Goal: Task Accomplishment & Management: Manage account settings

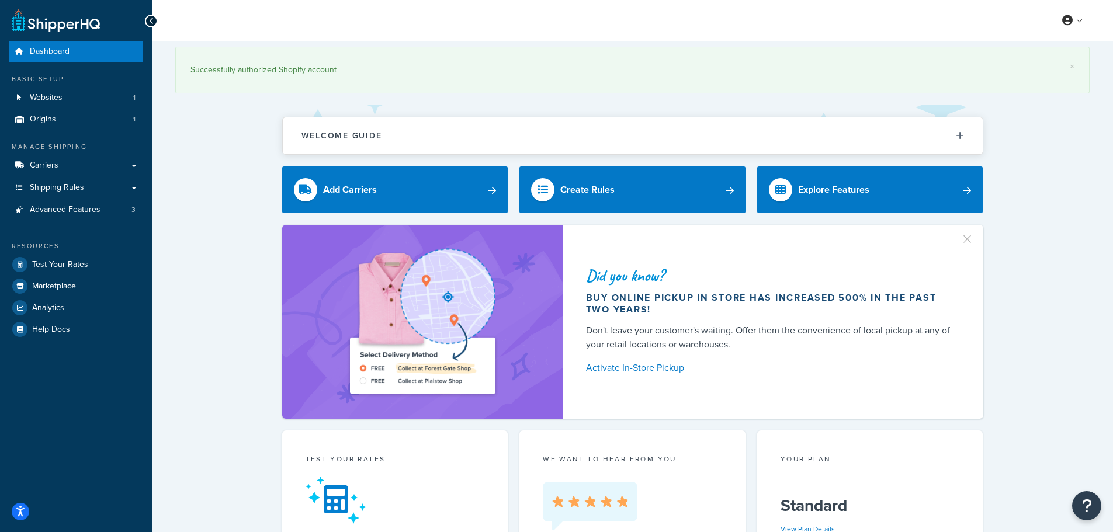
click at [56, 119] on link "Origins 1" at bounding box center [76, 120] width 134 height 22
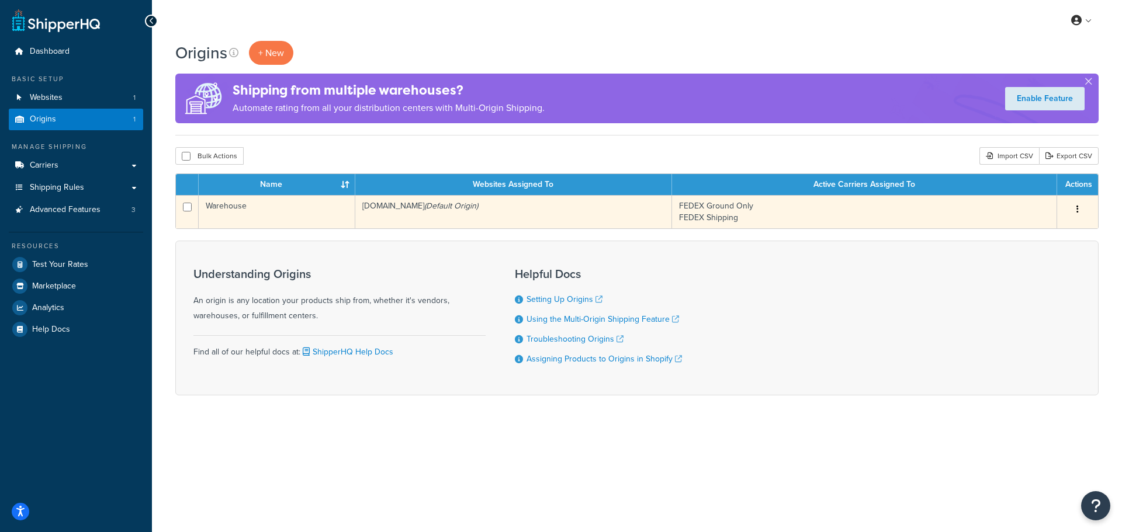
click at [313, 209] on td "Warehouse" at bounding box center [277, 211] width 157 height 33
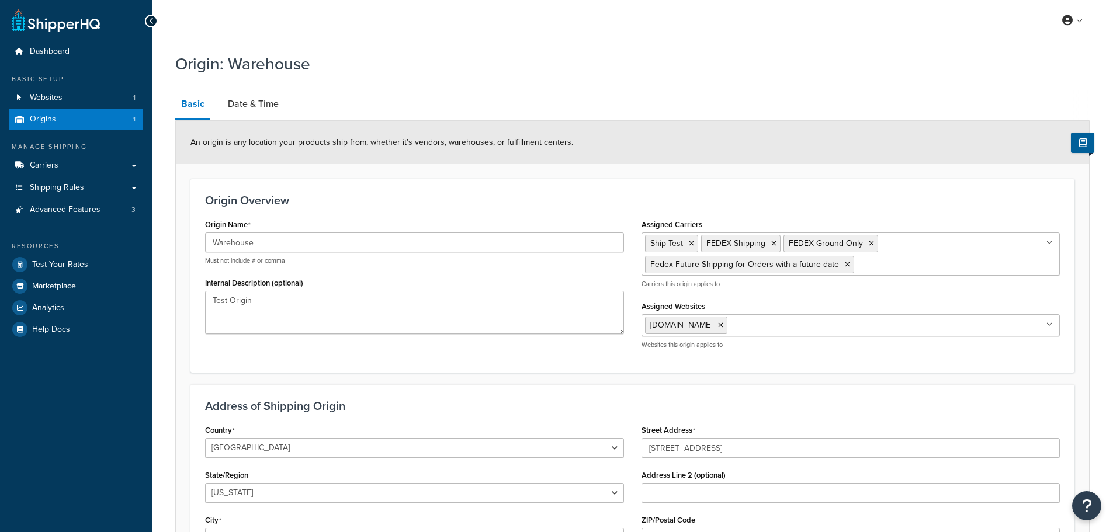
select select "30"
click at [271, 102] on link "Date & Time" at bounding box center [253, 104] width 63 height 28
select select "PER_SHIPPING_METHOD_TYPE"
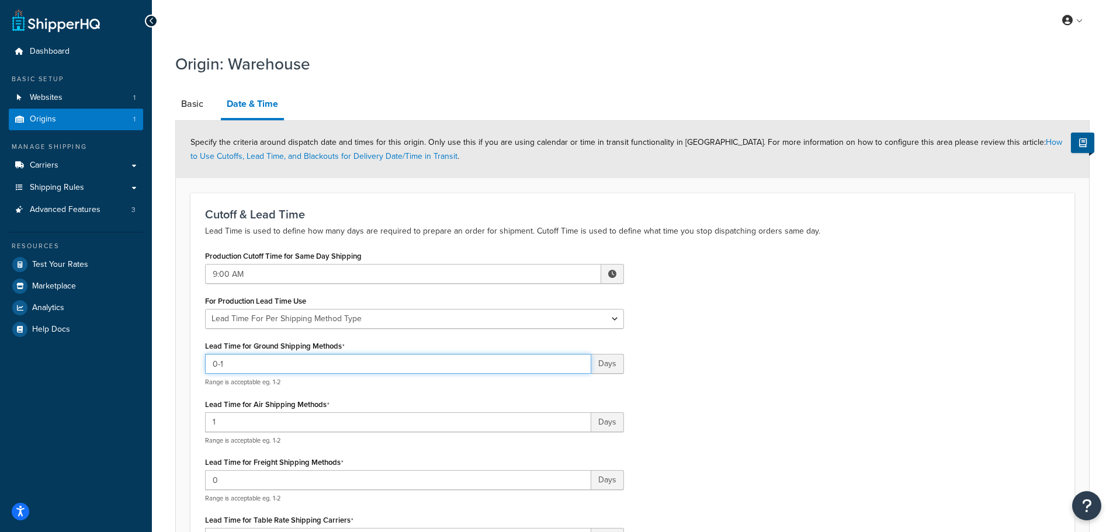
drag, startPoint x: 287, startPoint y: 365, endPoint x: 193, endPoint y: 377, distance: 95.5
click at [193, 377] on div "Cutoff & Lead Time Lead Time is used to define how many days are required to pr…" at bounding box center [632, 389] width 884 height 392
click at [231, 363] on input "1-2" at bounding box center [398, 364] width 386 height 20
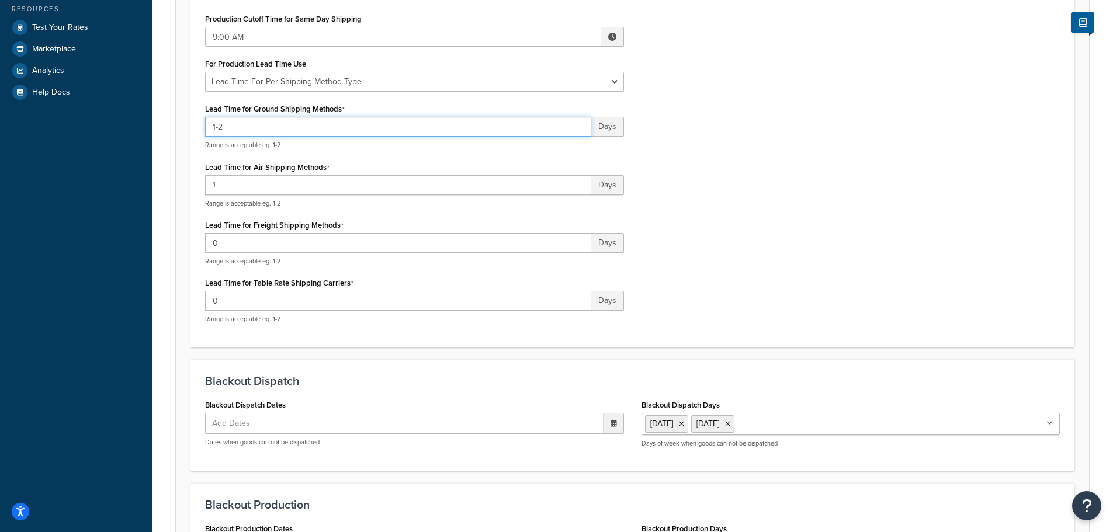
scroll to position [408, 0]
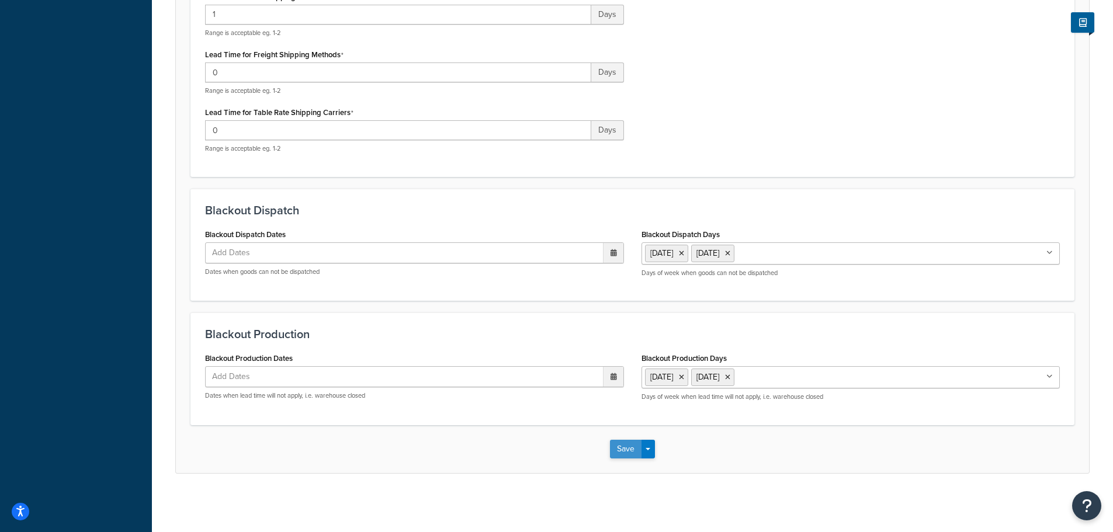
type input "1-2"
click at [625, 449] on button "Save" at bounding box center [626, 449] width 32 height 19
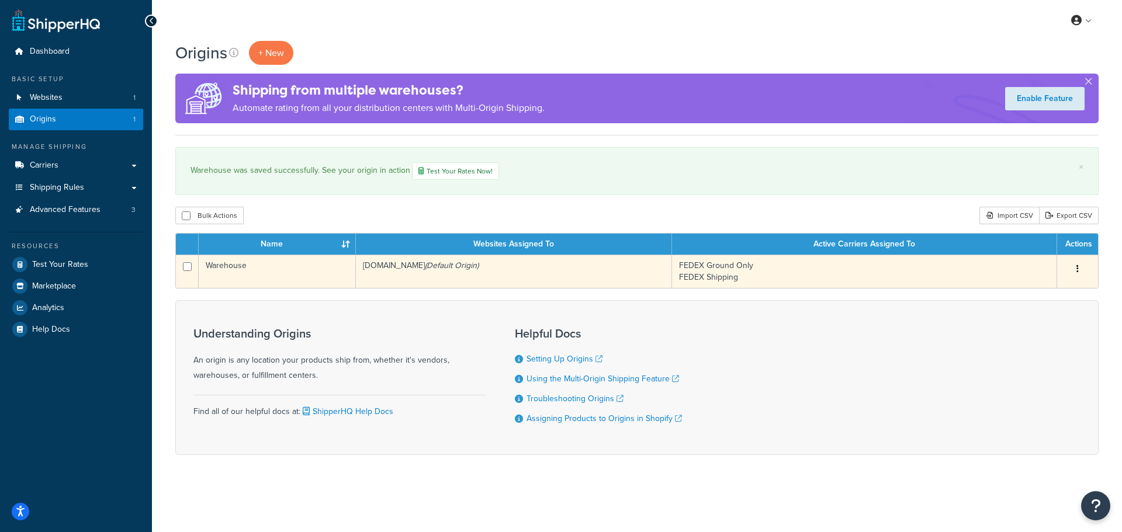
click at [272, 272] on td "Warehouse" at bounding box center [277, 271] width 157 height 33
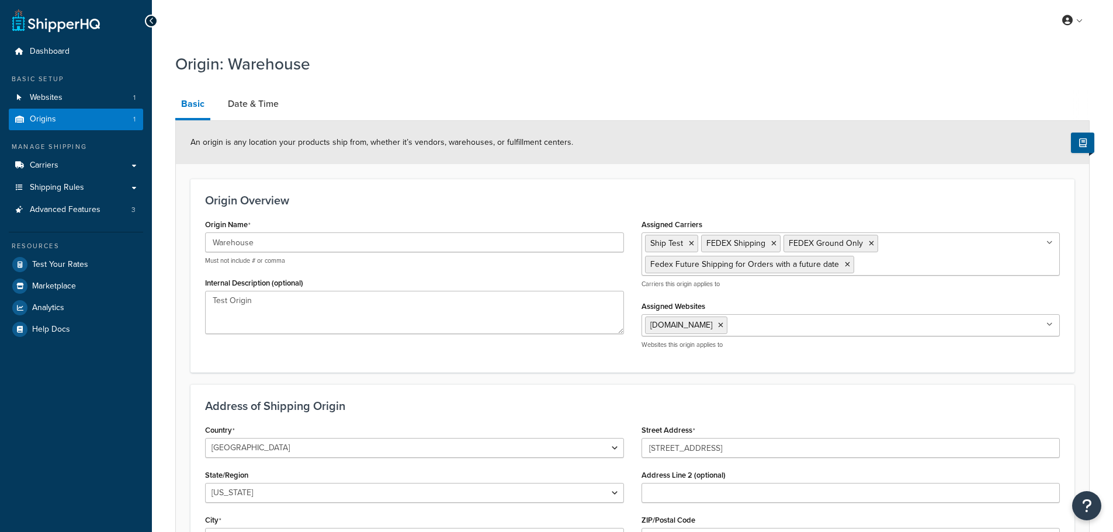
select select "30"
click at [271, 108] on link "Date & Time" at bounding box center [253, 104] width 63 height 28
select select "PER_SHIPPING_METHOD_TYPE"
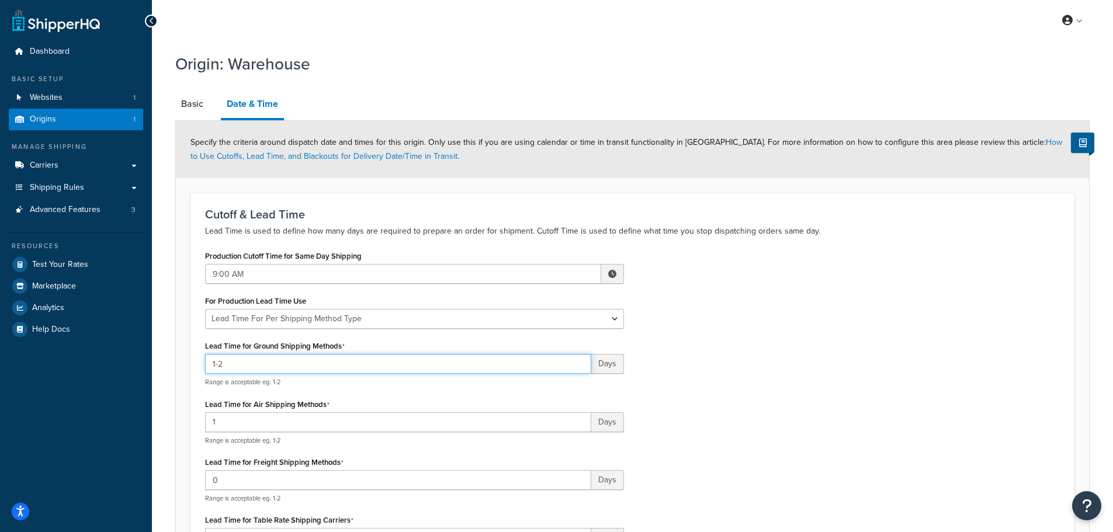
drag, startPoint x: 241, startPoint y: 363, endPoint x: 192, endPoint y: 362, distance: 49.1
click at [192, 362] on div "Cutoff & Lead Time Lead Time is used to define how many days are required to pr…" at bounding box center [632, 389] width 884 height 392
type input "1"
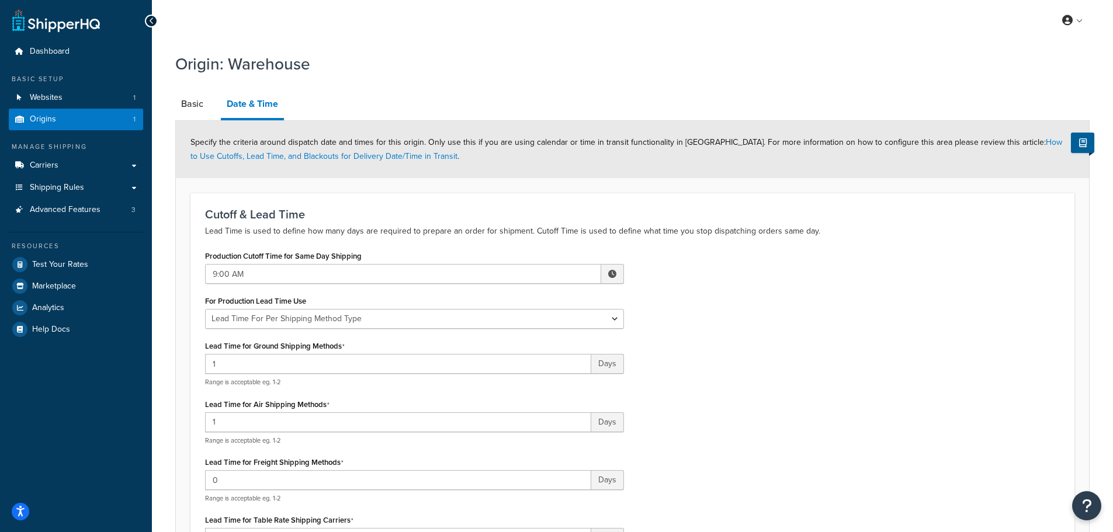
click at [823, 375] on div "Production Cutoff Time for Same Day Shipping 9:00 AM ▲ 9 ▼ : ▲ 00 ▼ ▲ AM ▼ For …" at bounding box center [632, 409] width 872 height 323
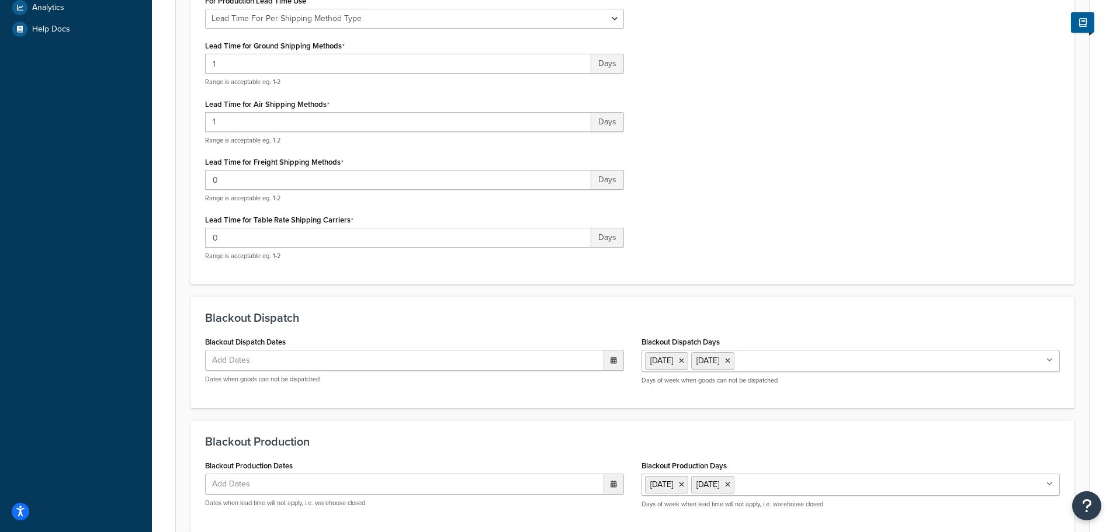
scroll to position [408, 0]
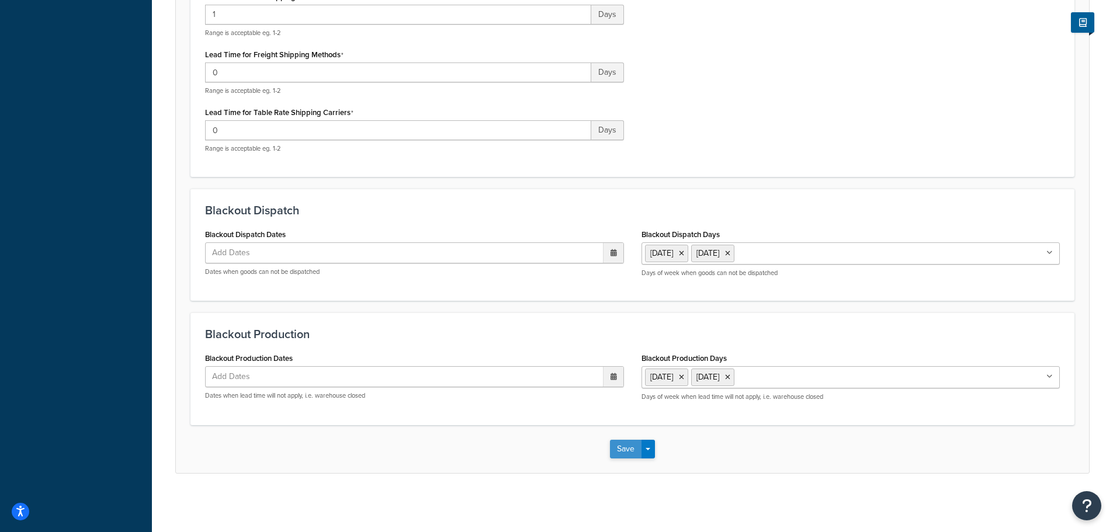
click at [632, 446] on button "Save" at bounding box center [626, 449] width 32 height 19
